Goal: Transaction & Acquisition: Purchase product/service

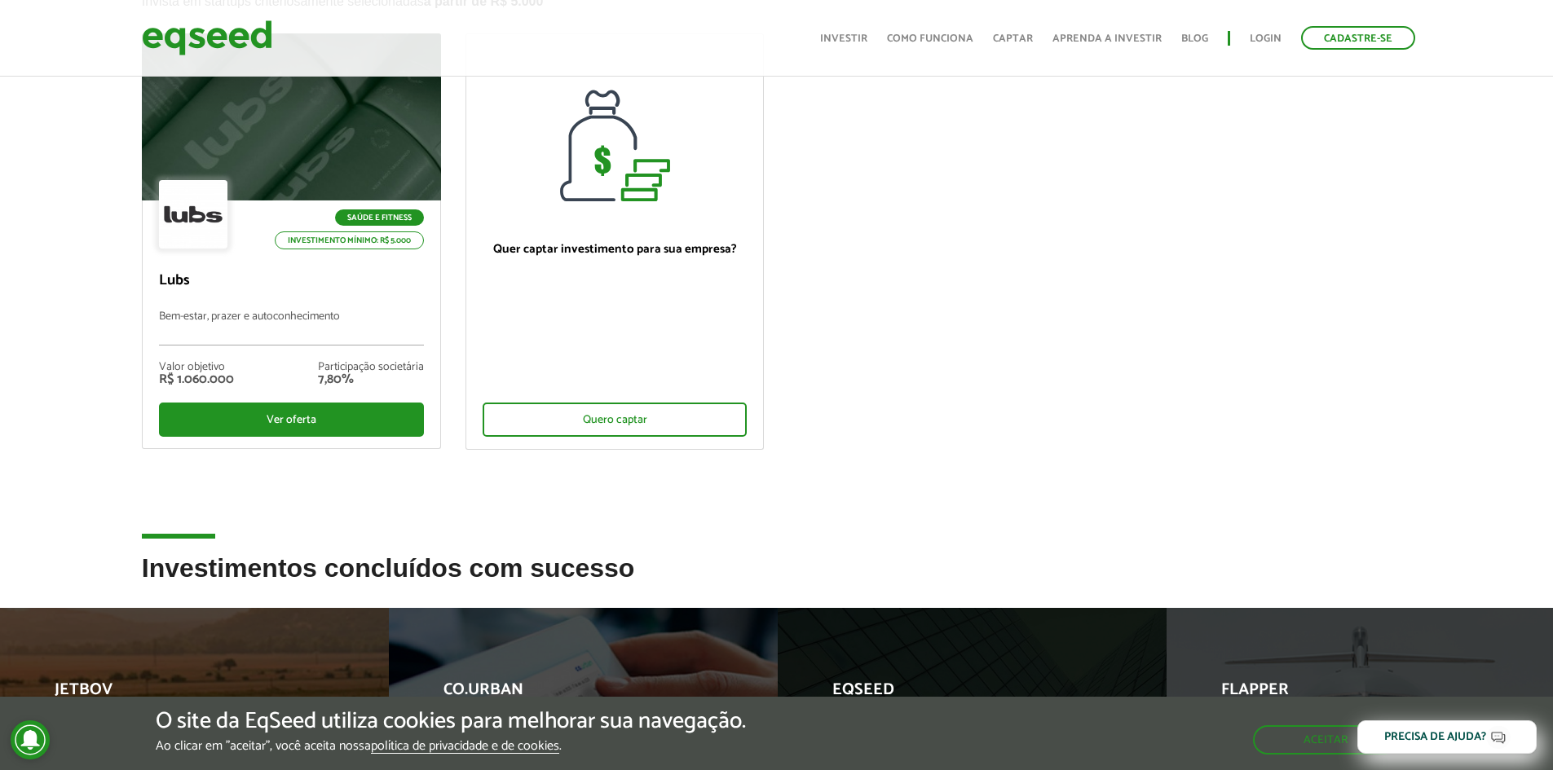
scroll to position [163, 0]
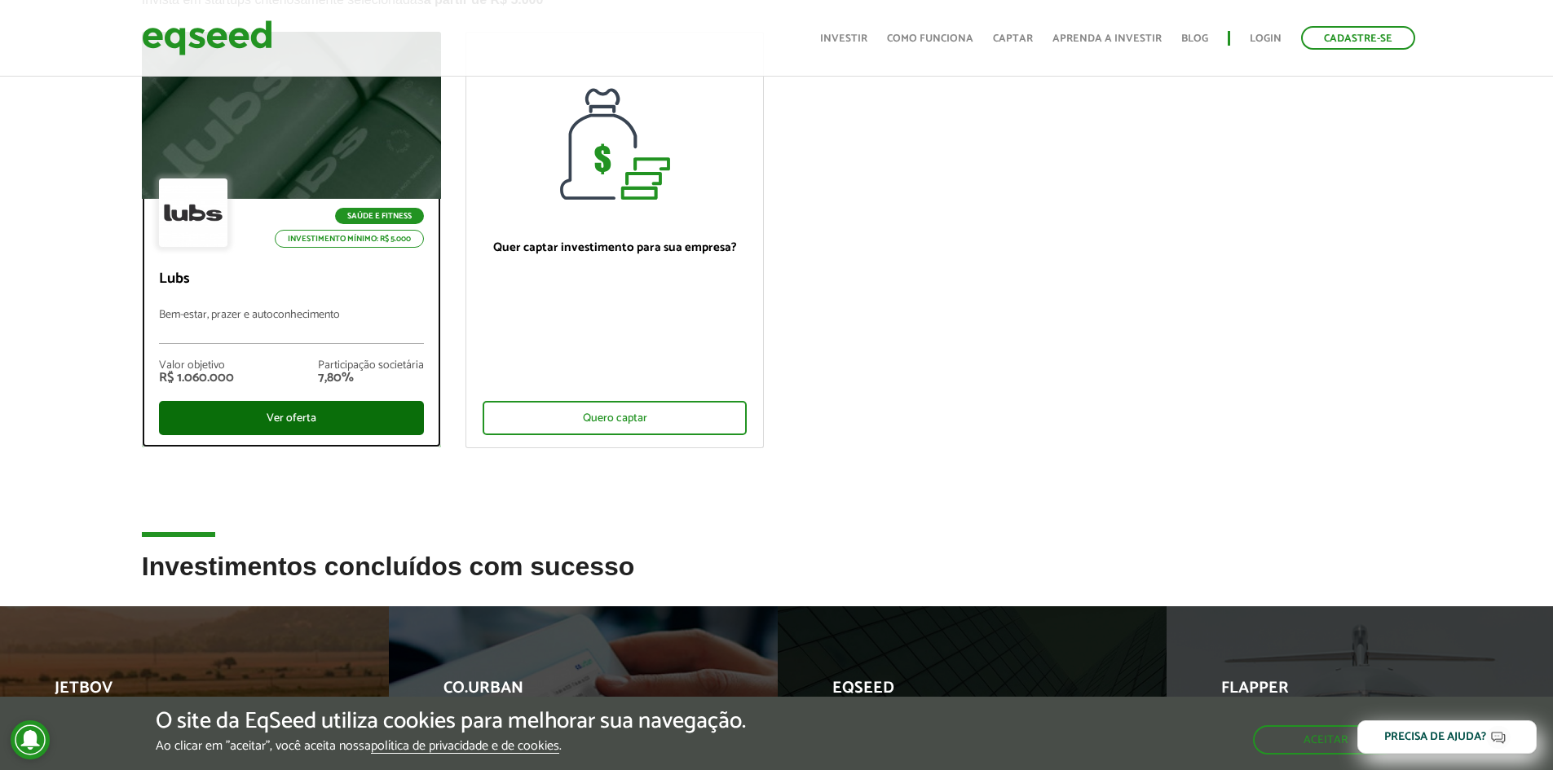
click at [289, 411] on div "Ver oferta" at bounding box center [291, 418] width 265 height 34
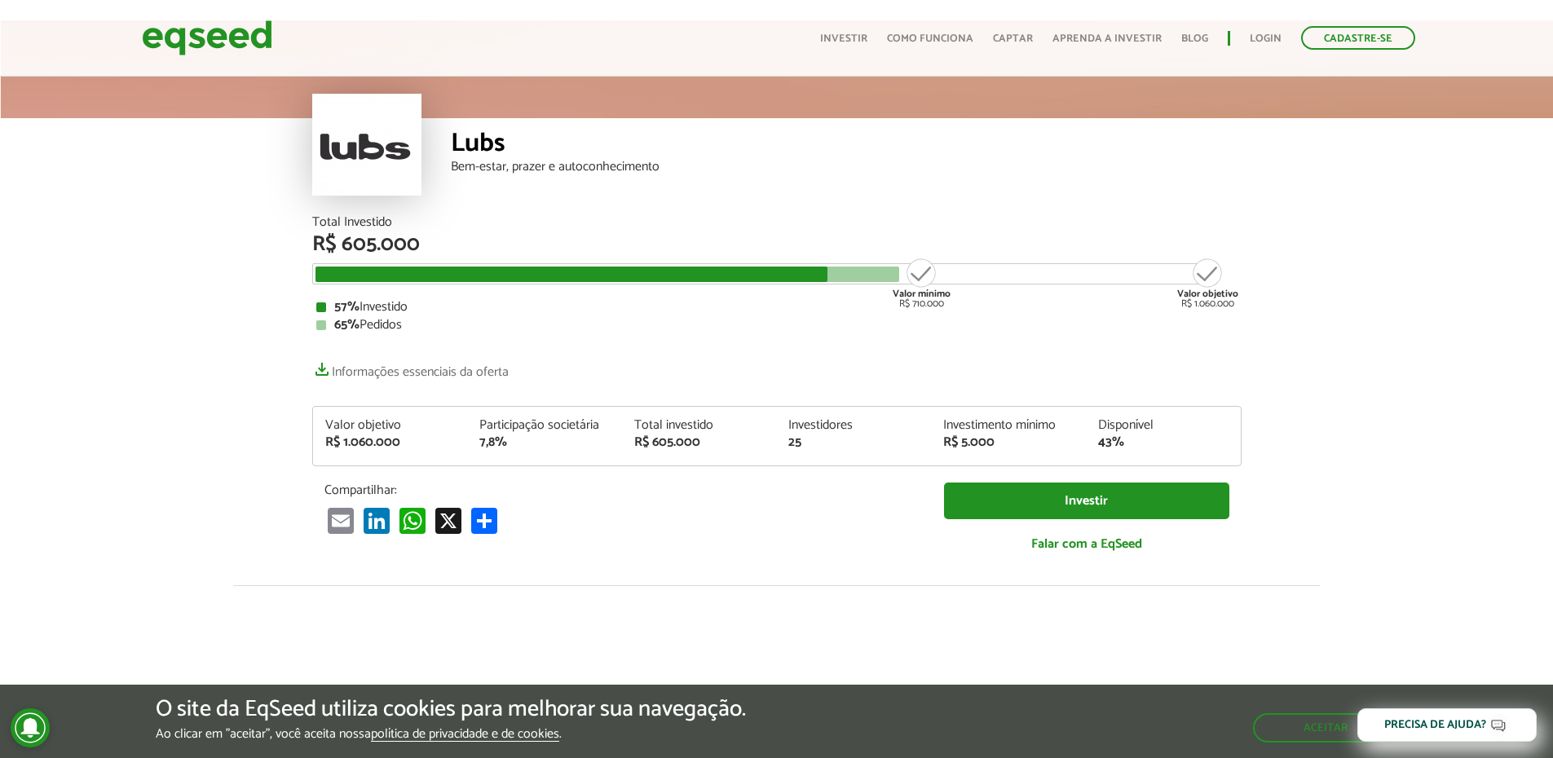
scroll to position [82, 0]
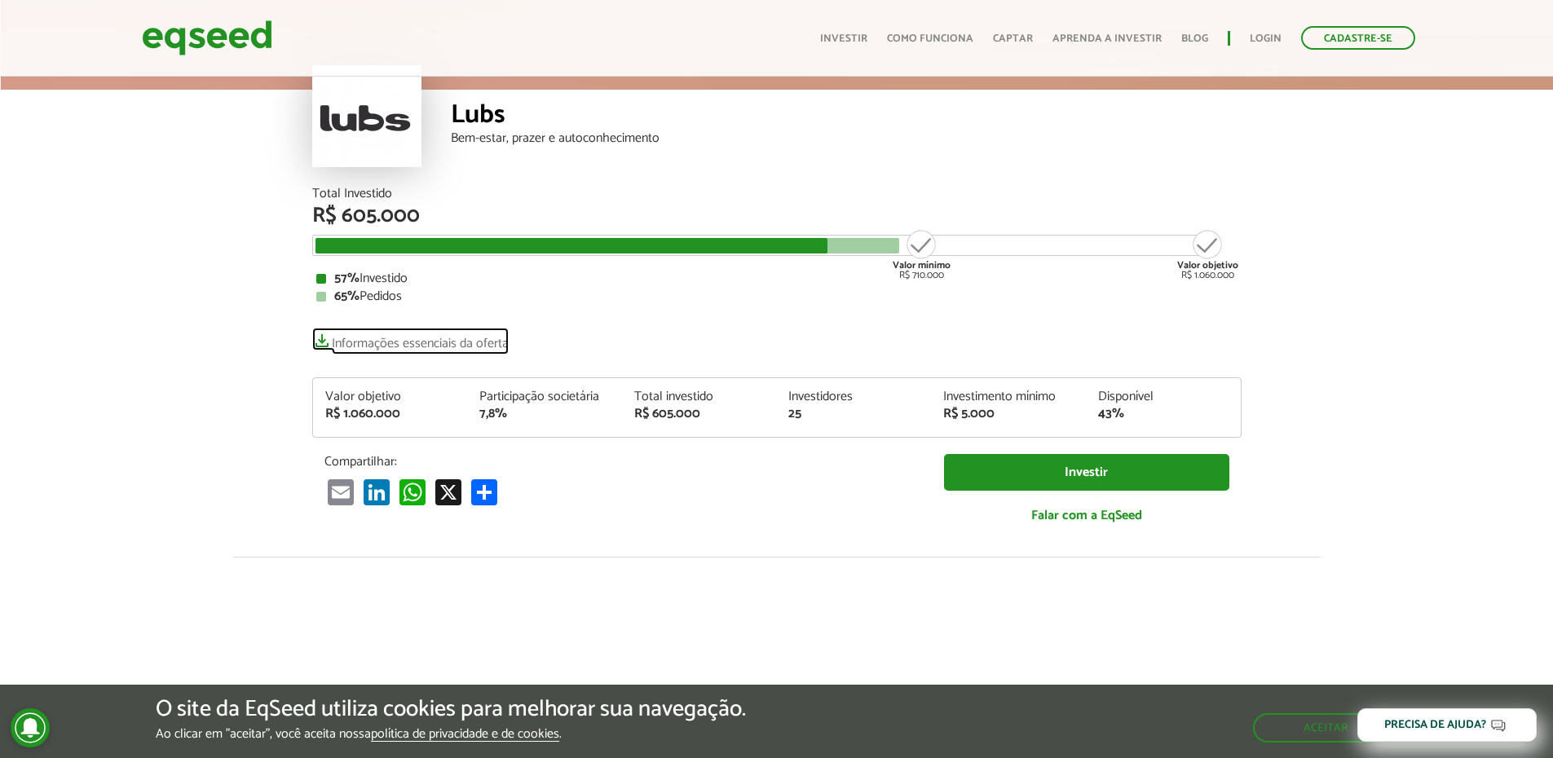
click at [317, 340] on link "Informações essenciais da oferta" at bounding box center [410, 339] width 196 height 23
click at [880, 247] on div at bounding box center [607, 245] width 584 height 15
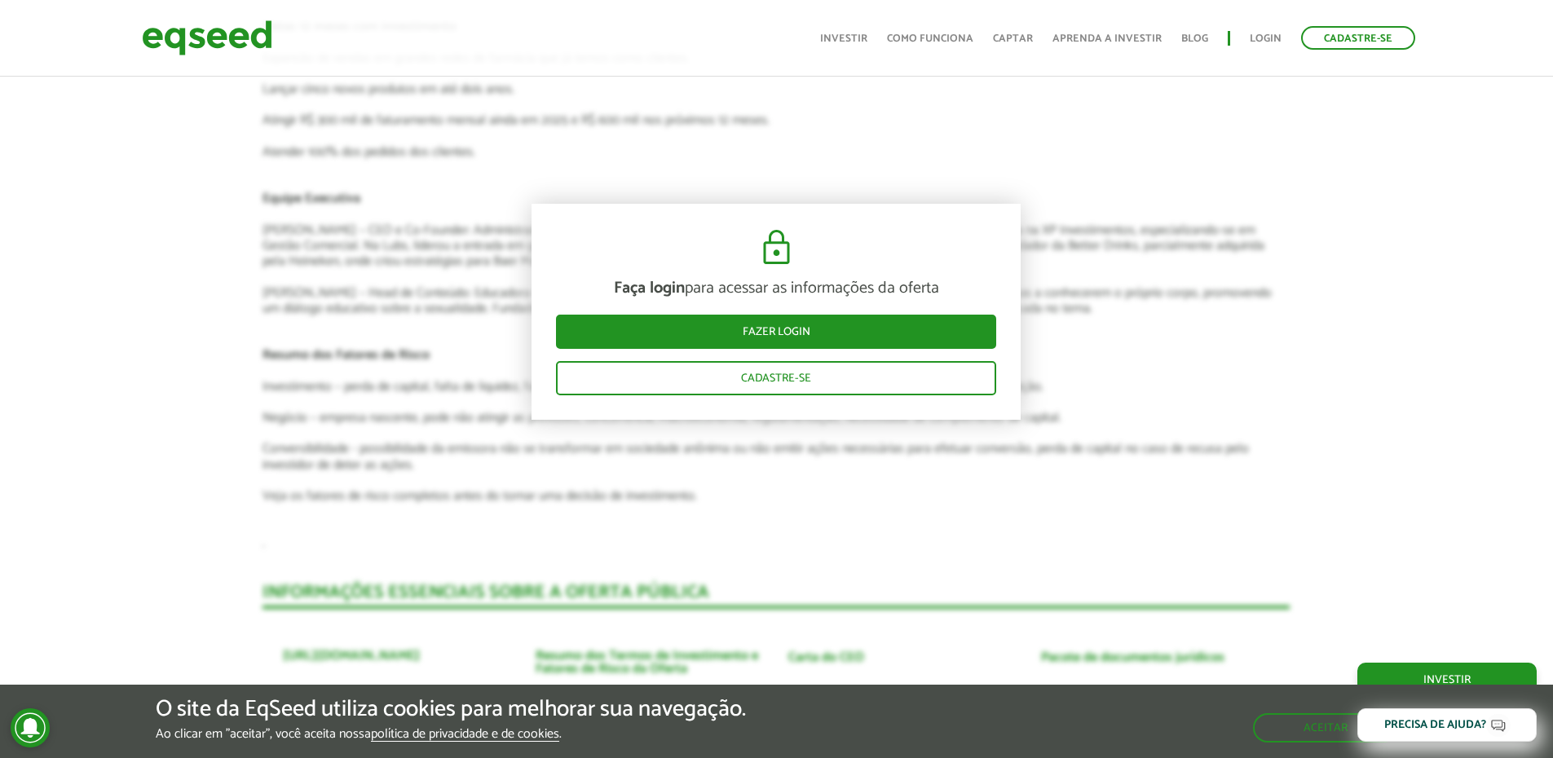
scroll to position [3019, 0]
